Goal: Transaction & Acquisition: Download file/media

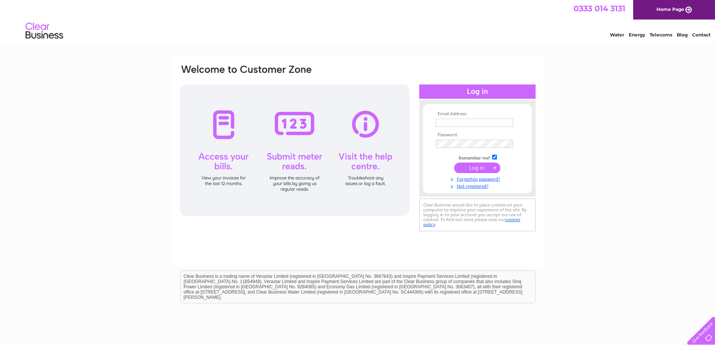
type input "accounts@kpir.co.uk"
click at [474, 170] on input "submit" at bounding box center [477, 167] width 46 height 11
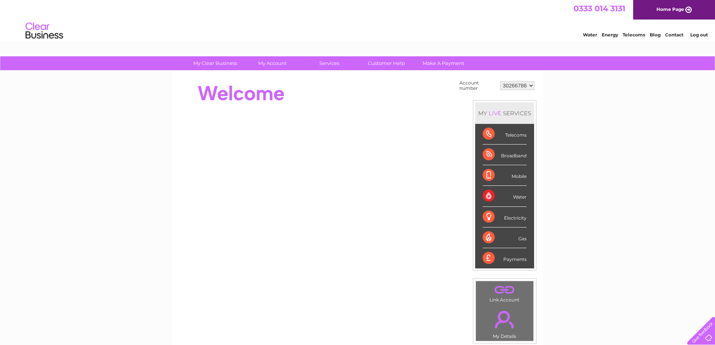
click at [517, 92] on td "30266786 30300754" at bounding box center [517, 85] width 38 height 14
click at [520, 85] on select "30266786 30300754" at bounding box center [517, 85] width 34 height 9
select select "30300754"
click at [500, 81] on select "30266786 30300754" at bounding box center [517, 85] width 34 height 9
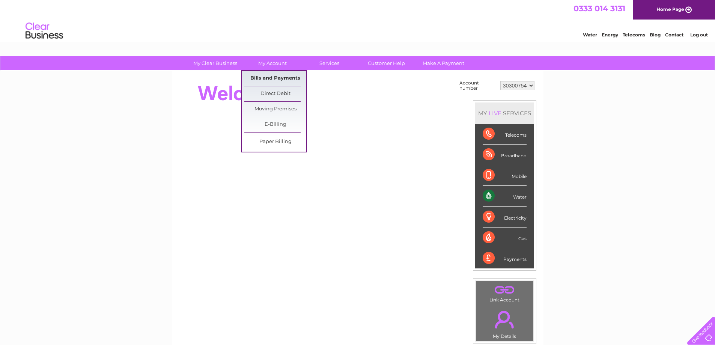
click at [265, 78] on link "Bills and Payments" at bounding box center [275, 78] width 62 height 15
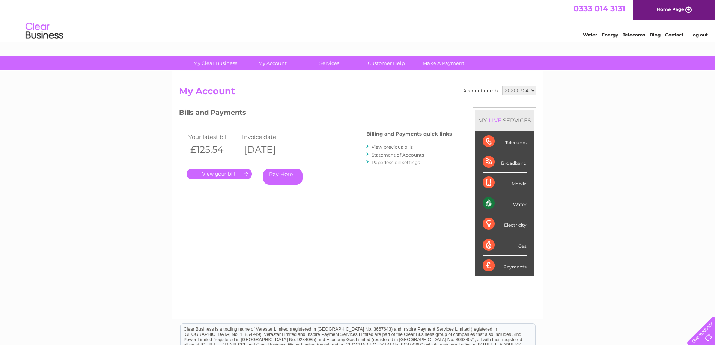
click at [216, 177] on link "." at bounding box center [219, 173] width 65 height 11
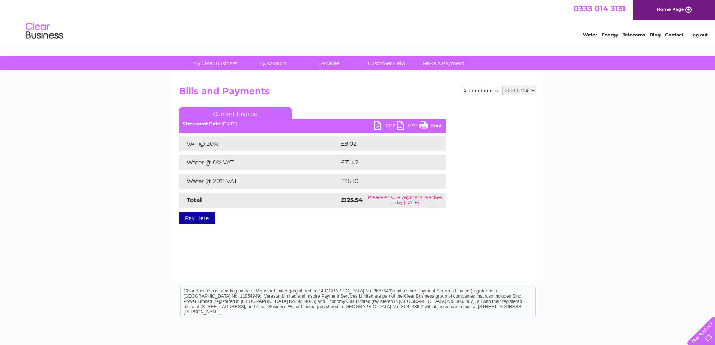
click at [402, 128] on link "CSV" at bounding box center [408, 126] width 23 height 11
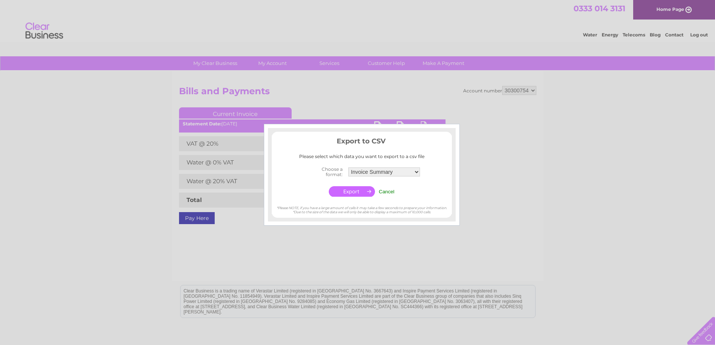
click at [355, 190] on input "button" at bounding box center [352, 191] width 46 height 11
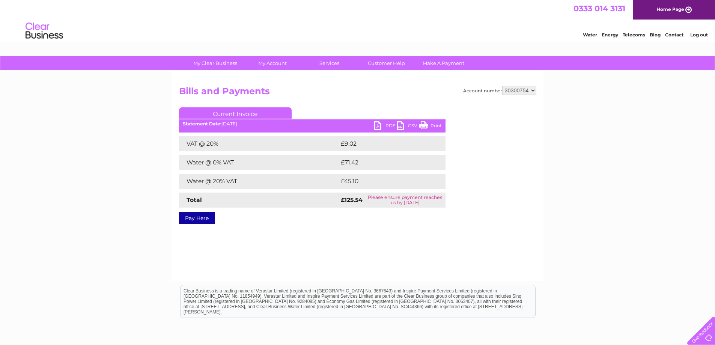
click at [383, 125] on link "PDF" at bounding box center [385, 126] width 23 height 11
